Goal: Transaction & Acquisition: Purchase product/service

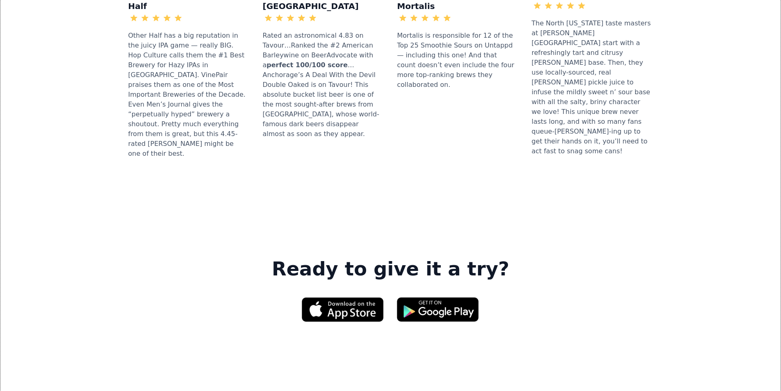
scroll to position [1066, 0]
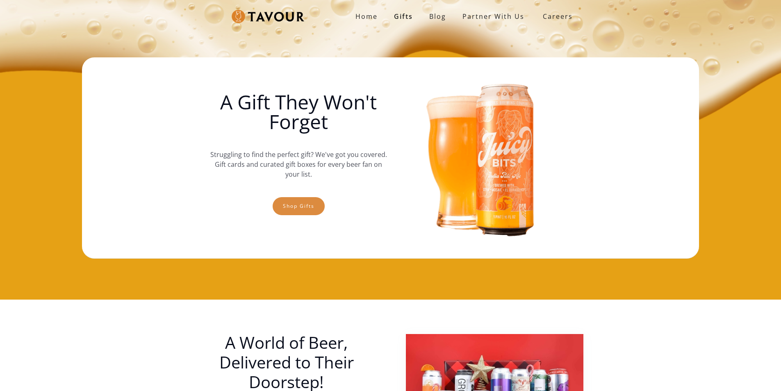
click at [289, 200] on link "Shop gifts" at bounding box center [299, 206] width 52 height 18
click at [278, 212] on link "Shop gifts" at bounding box center [299, 206] width 52 height 18
click at [278, 201] on link "Shop gifts" at bounding box center [299, 206] width 52 height 18
click at [319, 212] on link "Shop gifts" at bounding box center [299, 206] width 52 height 18
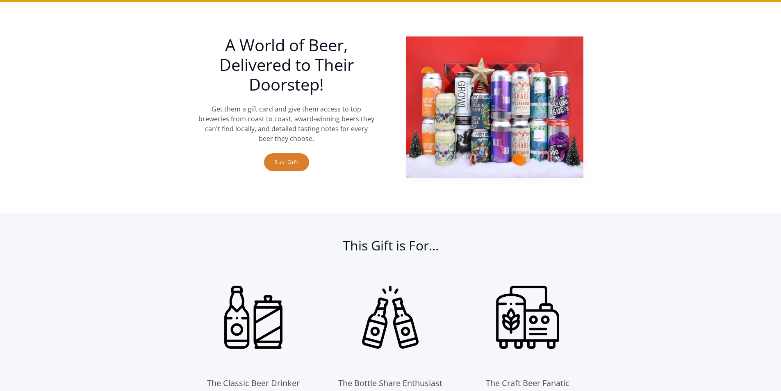
scroll to position [300, 0]
